Goal: Task Accomplishment & Management: Use online tool/utility

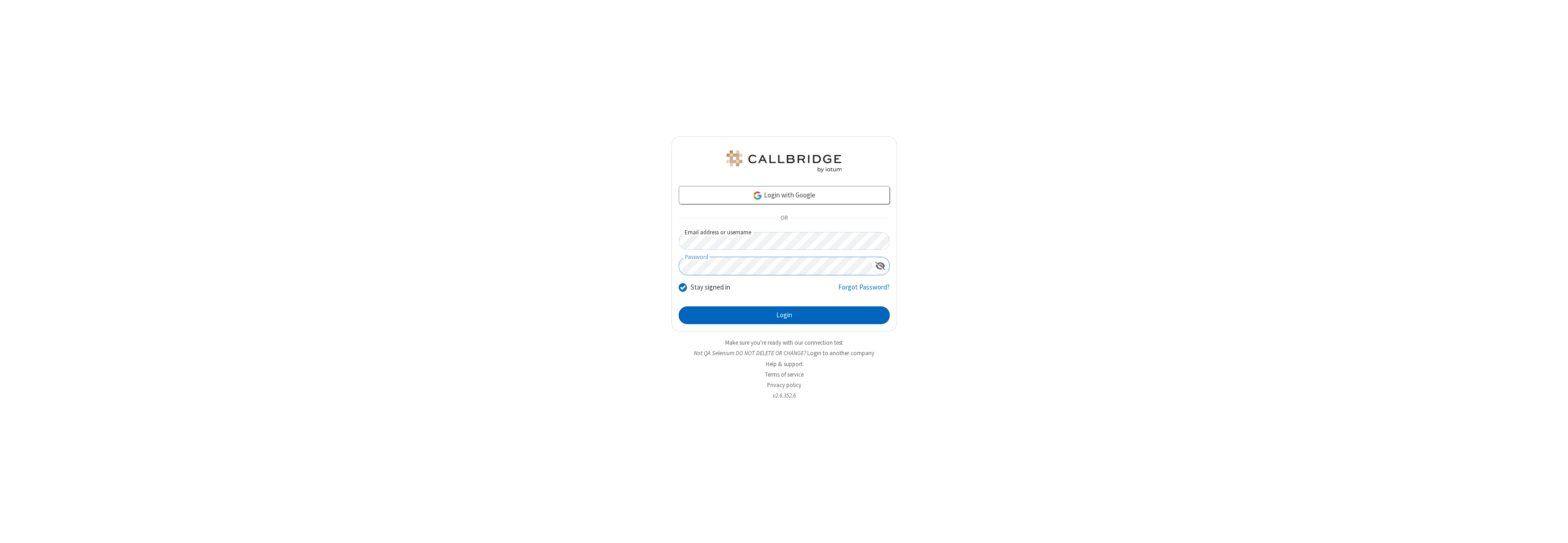
click at [784, 315] on button "Login" at bounding box center [784, 315] width 211 height 18
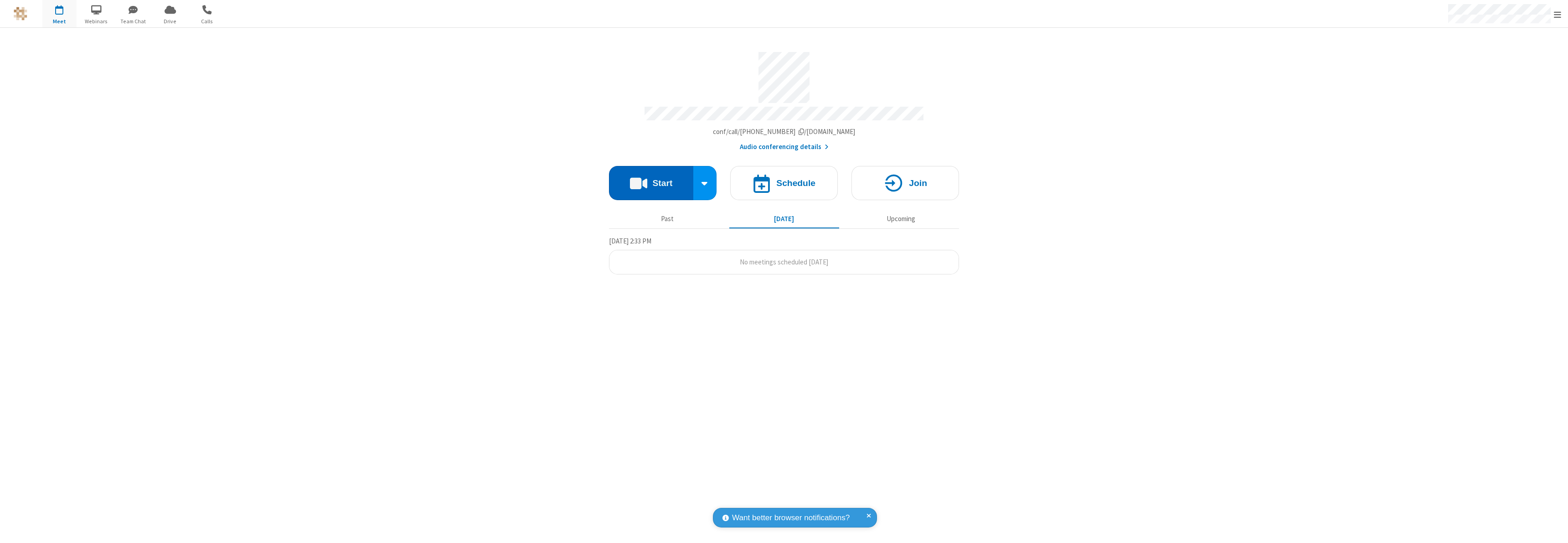
click at [651, 179] on button "Start" at bounding box center [651, 183] width 85 height 34
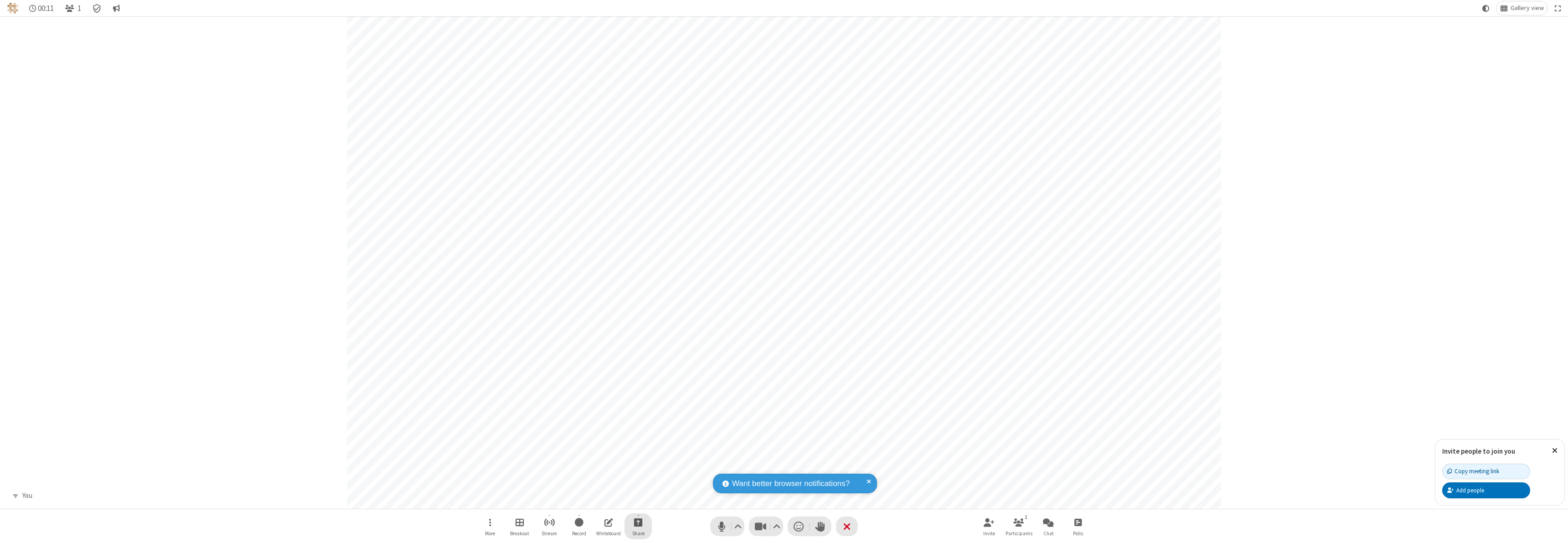
click at [638, 522] on span "Start sharing" at bounding box center [639, 522] width 9 height 12
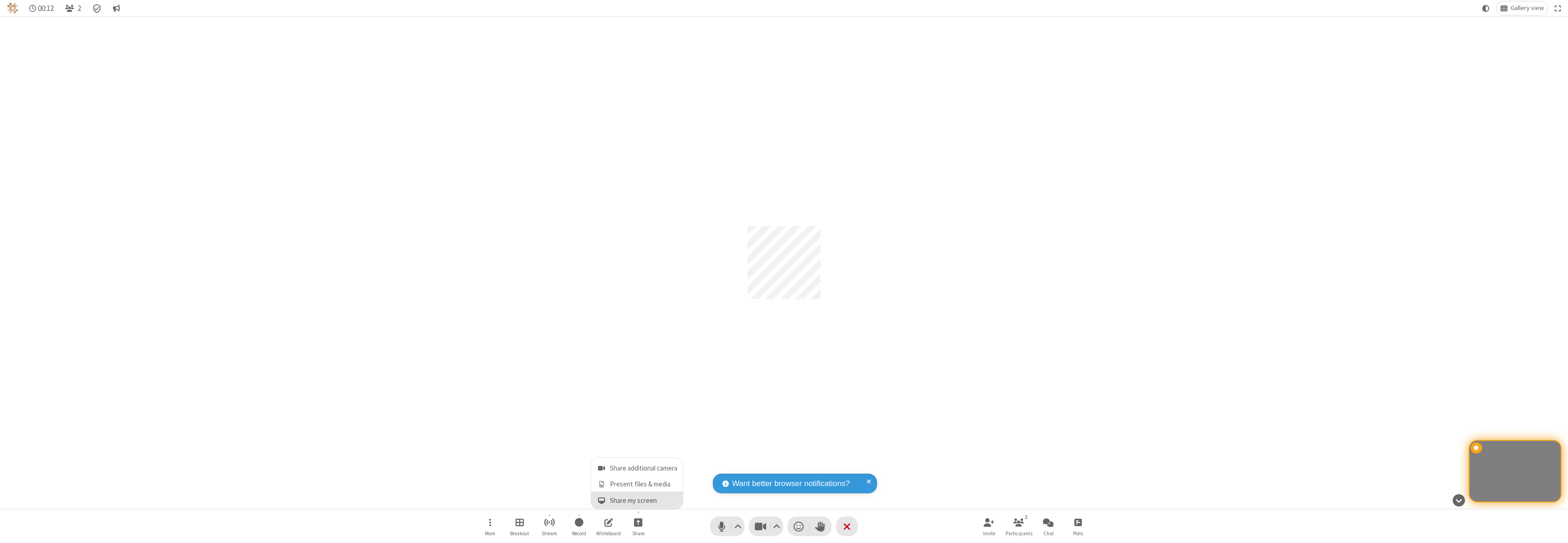
click at [601, 500] on span "Share my screen" at bounding box center [601, 500] width 10 height 8
